Goal: Task Accomplishment & Management: Use online tool/utility

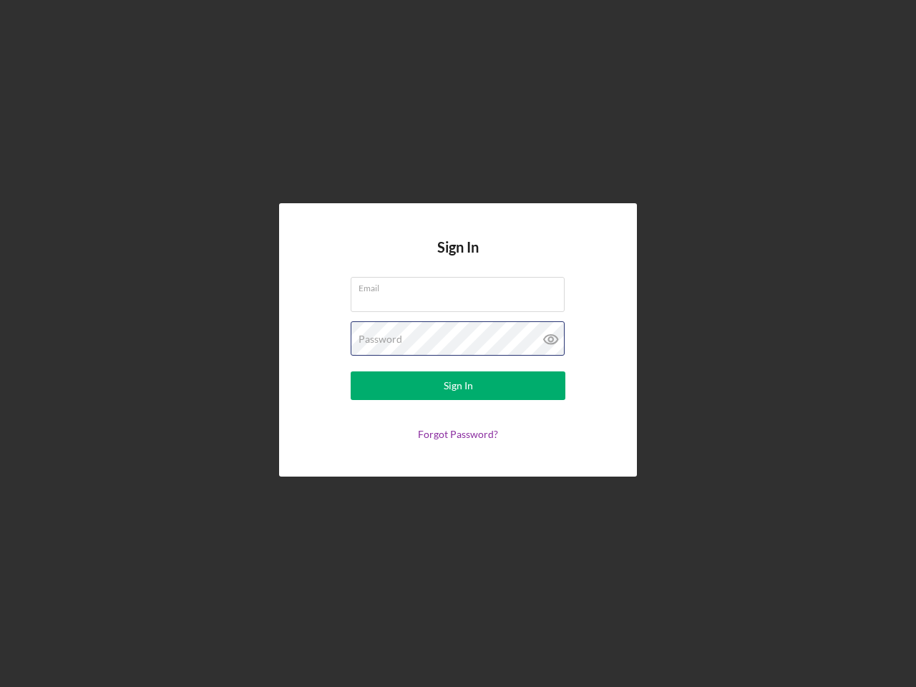
click at [458, 343] on div "Password" at bounding box center [458, 339] width 215 height 36
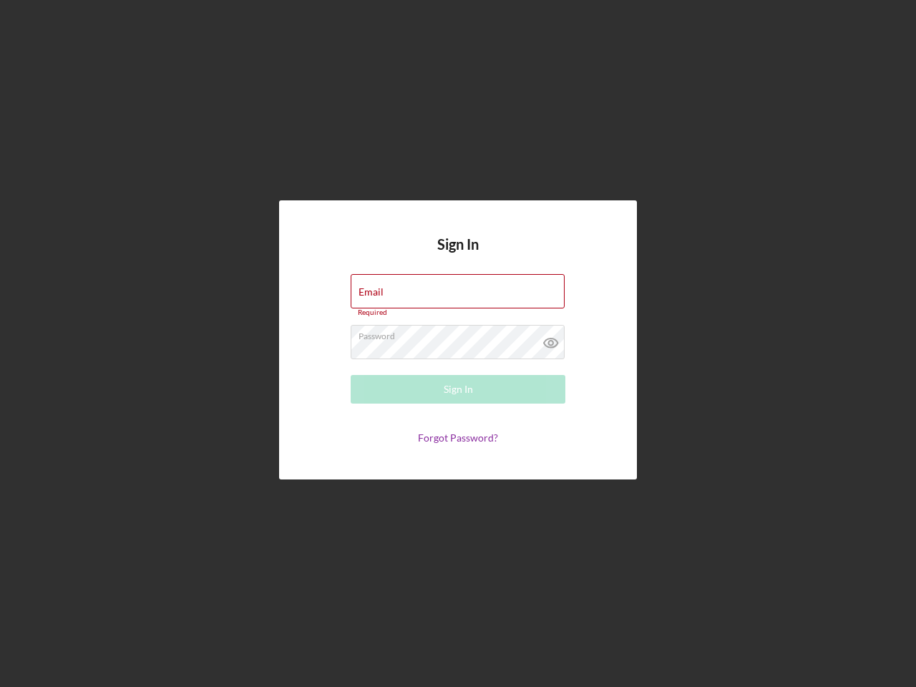
click at [551, 339] on icon at bounding box center [551, 343] width 36 height 36
